Goal: Check status: Check status

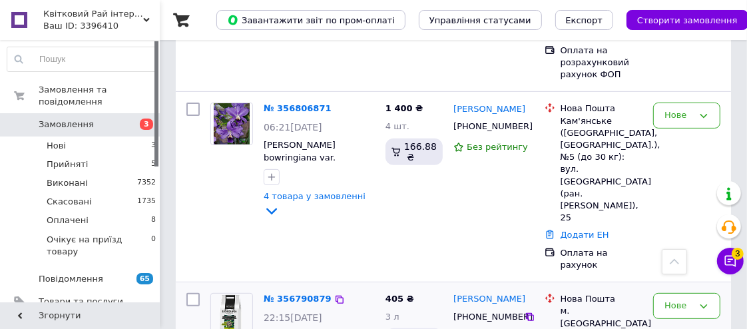
scroll to position [302, 0]
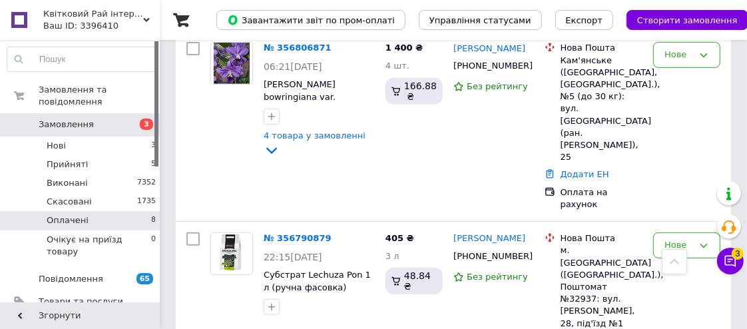
click at [130, 211] on li "Оплачені 8" at bounding box center [82, 220] width 164 height 19
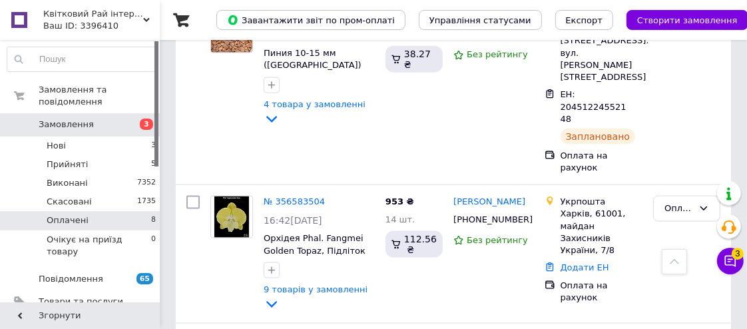
scroll to position [992, 0]
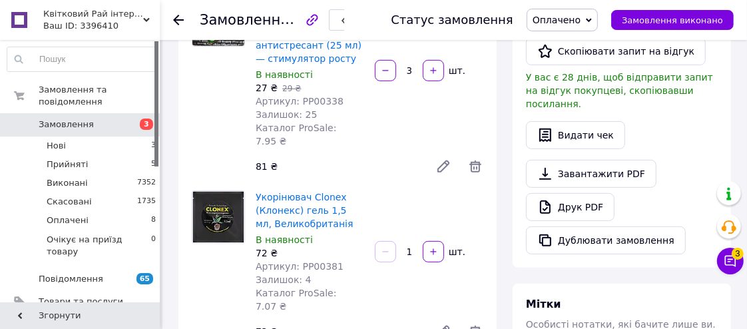
scroll to position [302, 0]
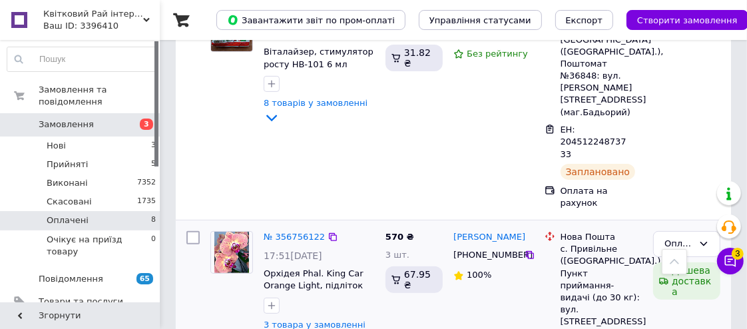
scroll to position [181, 0]
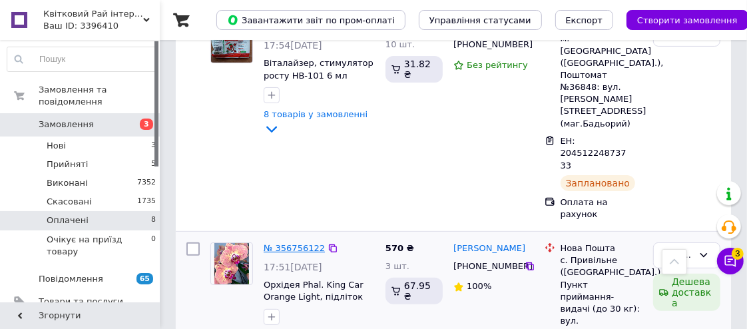
click at [292, 243] on link "№ 356756122" at bounding box center [293, 248] width 61 height 10
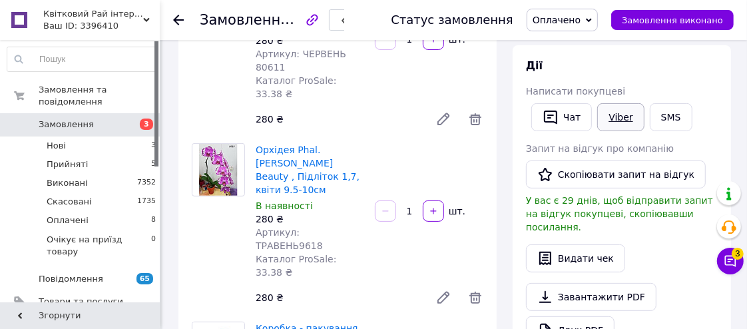
scroll to position [121, 0]
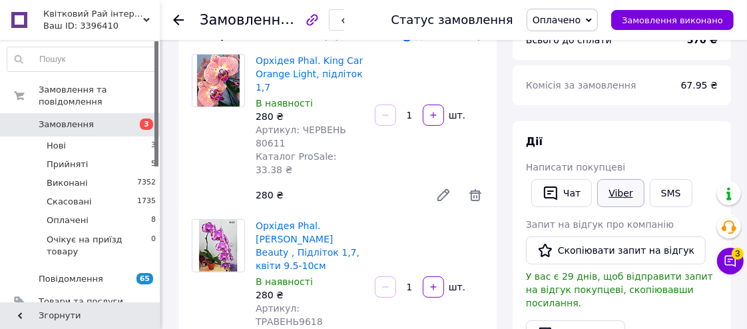
click at [617, 195] on link "Viber" at bounding box center [620, 193] width 47 height 28
